Goal: Transaction & Acquisition: Download file/media

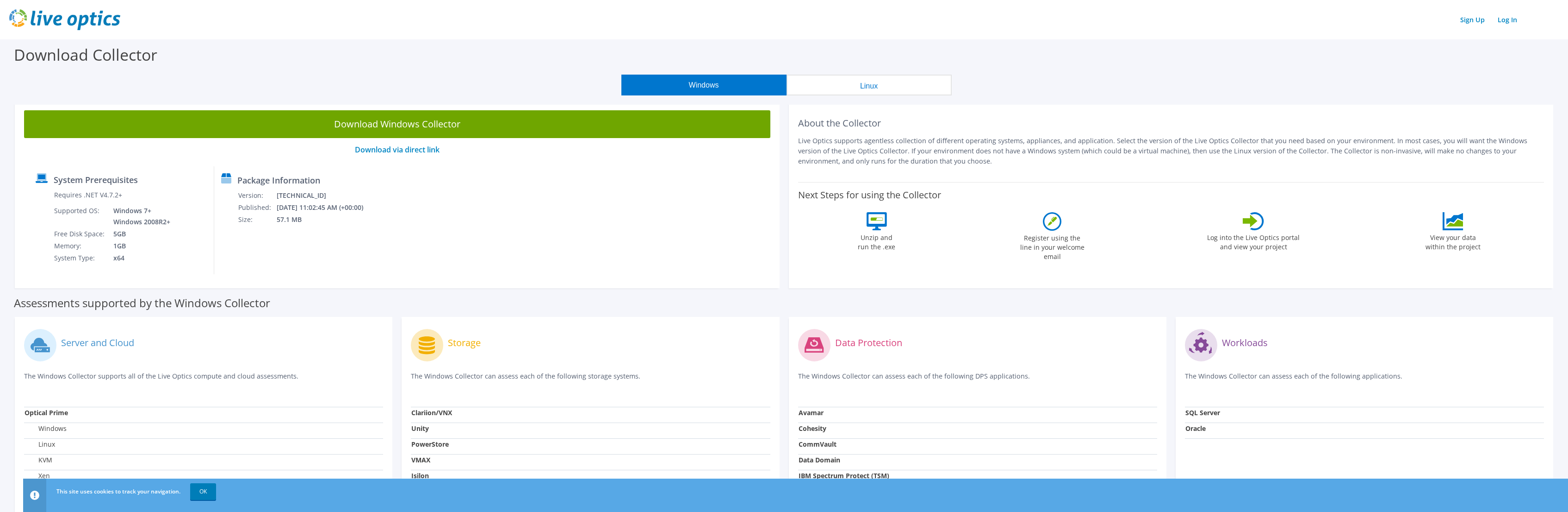
click at [843, 78] on button "Linux" at bounding box center [869, 84] width 165 height 21
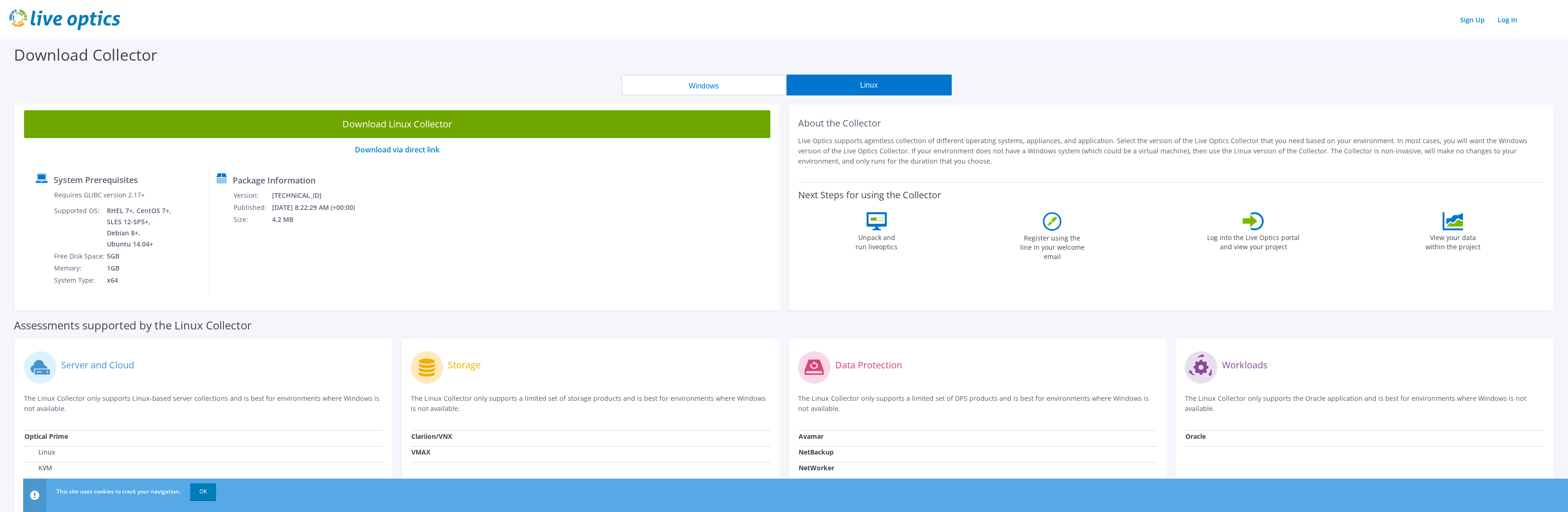
click at [694, 84] on button "Windows" at bounding box center [704, 84] width 165 height 21
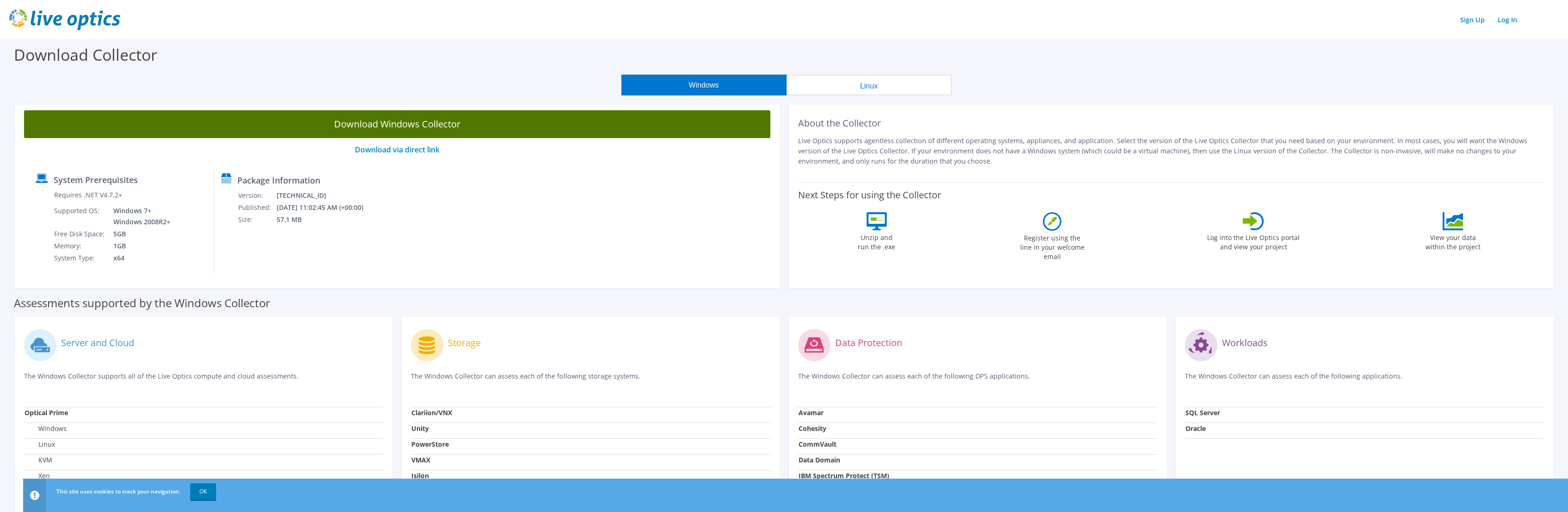
click at [296, 118] on link "Download Windows Collector" at bounding box center [397, 124] width 746 height 28
click at [480, 125] on link "Download Windows Collector" at bounding box center [397, 124] width 746 height 28
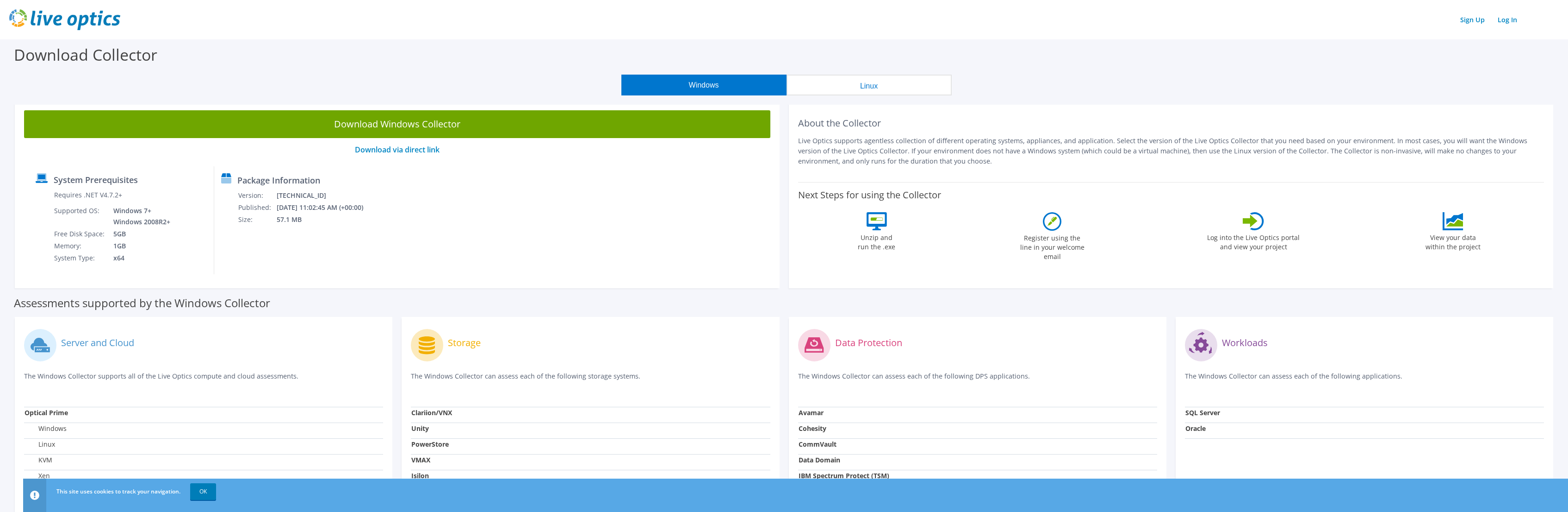
scroll to position [176, 0]
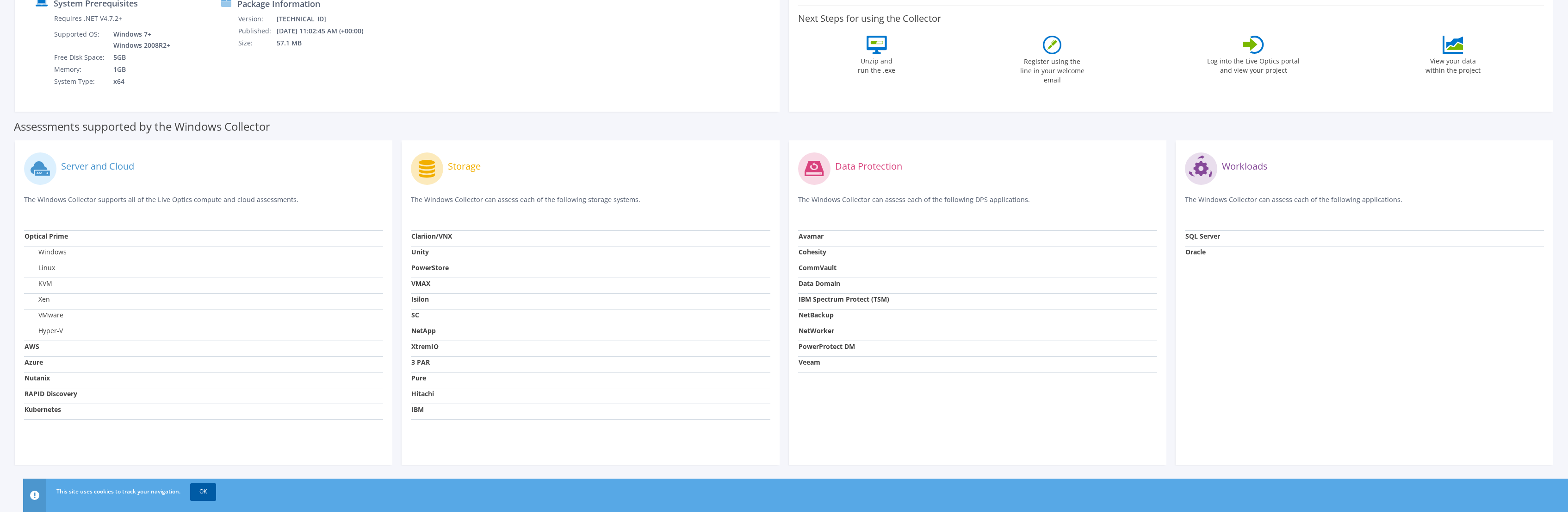
click at [203, 491] on link "OK" at bounding box center [203, 491] width 26 height 17
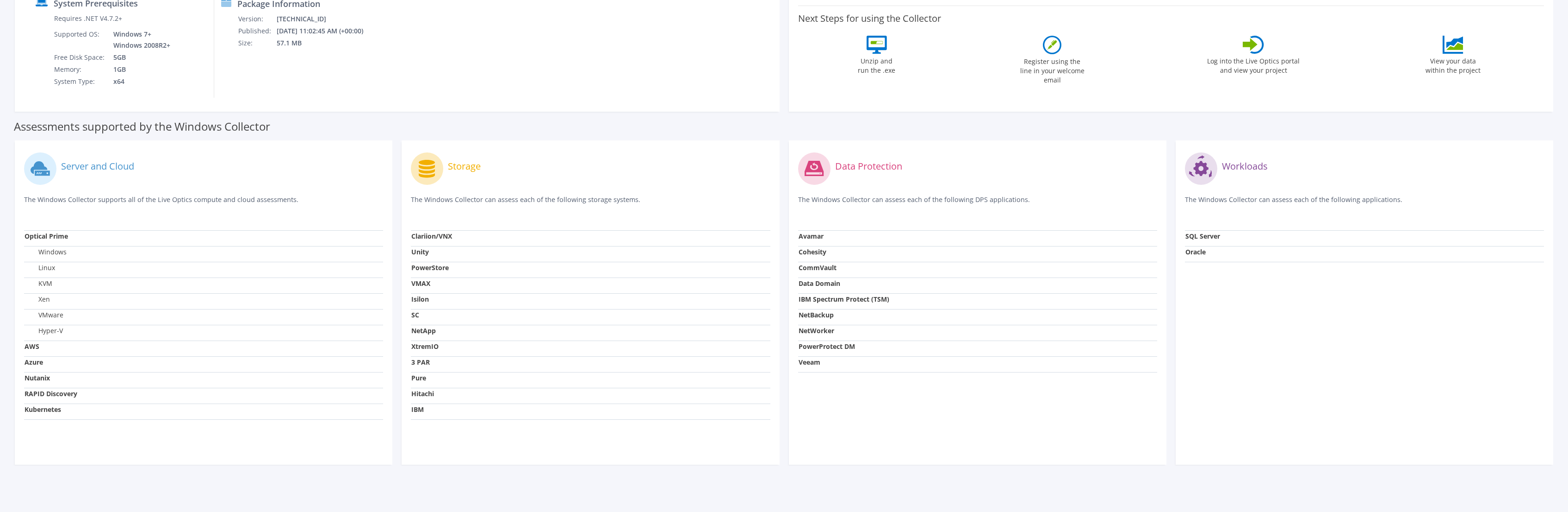
scroll to position [0, 0]
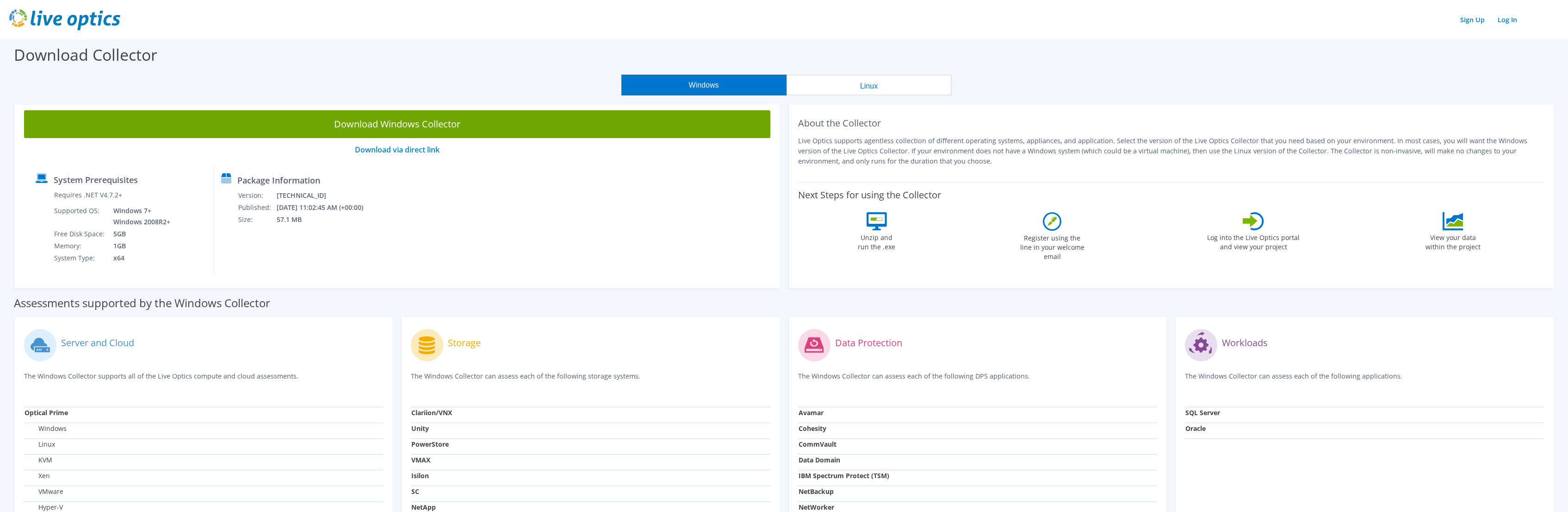
click at [915, 165] on p "Live Optics supports agentless collection of different operating systems, appli…" at bounding box center [1171, 150] width 746 height 31
click at [797, 141] on div "About the Collector Live Optics supports agentless collection of different oper…" at bounding box center [1171, 195] width 764 height 187
drag, startPoint x: 1107, startPoint y: 142, endPoint x: 799, endPoint y: 138, distance: 308.0
click at [799, 138] on p "Live Optics supports agentless collection of different operating systems, appli…" at bounding box center [1171, 150] width 746 height 31
copy p "Live Optics supports agentless collection of different operating systems, appli…"
